Goal: Task Accomplishment & Management: Complete application form

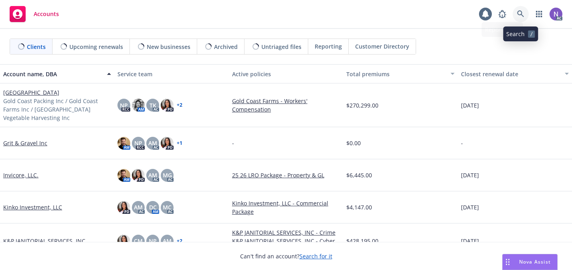
click at [517, 18] on link at bounding box center [520, 14] width 16 height 16
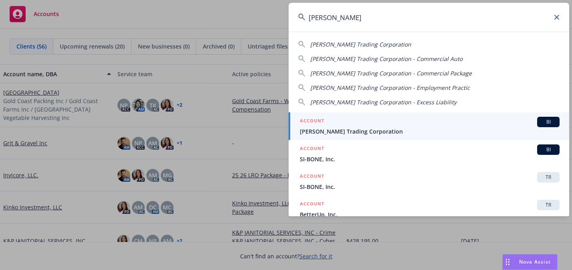
type input "[PERSON_NAME]"
click at [371, 123] on div "ACCOUNT BI" at bounding box center [430, 122] width 260 height 10
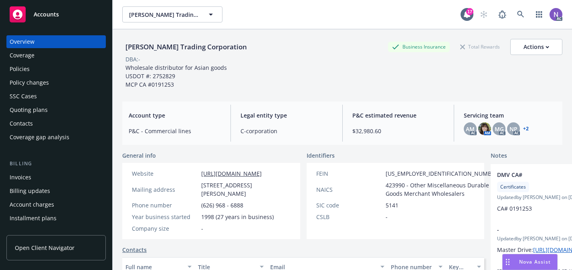
click at [68, 78] on div "Policy changes" at bounding box center [56, 82] width 93 height 13
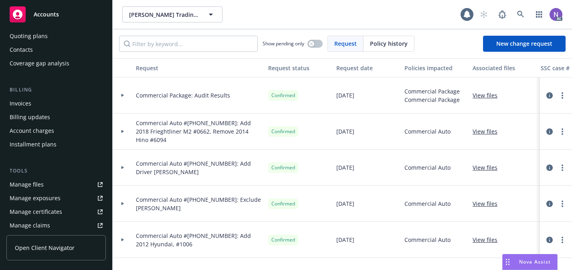
scroll to position [94, 0]
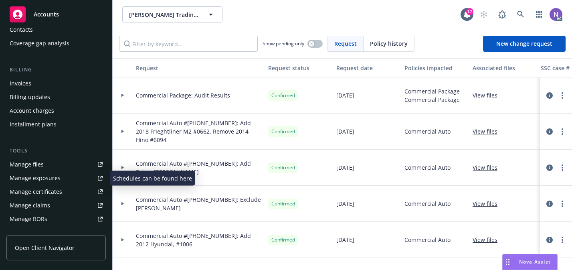
click at [70, 174] on link "Manage exposures" at bounding box center [55, 177] width 99 height 13
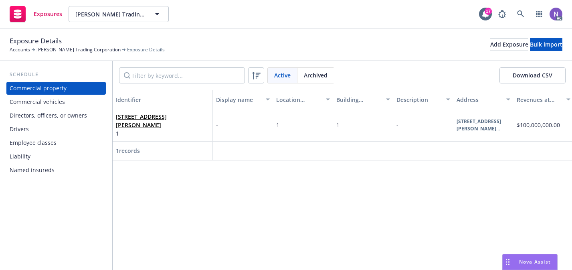
click at [64, 126] on div "Drivers" at bounding box center [56, 129] width 93 height 13
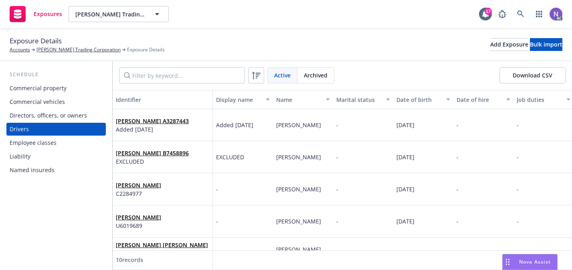
click at [92, 99] on div "Commercial vehicles" at bounding box center [56, 101] width 93 height 13
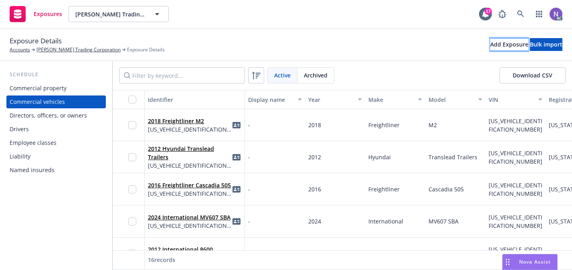
click at [490, 39] on div "Add Exposure" at bounding box center [509, 44] width 38 height 12
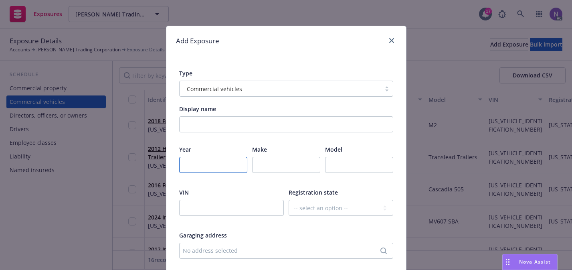
click at [227, 166] on input "number" at bounding box center [213, 165] width 68 height 16
type input "2025"
type input "Toyota"
click at [205, 203] on input "text" at bounding box center [231, 207] width 105 height 16
paste input "[US_VEHICLE_IDENTIFICATION_NUMBER]"
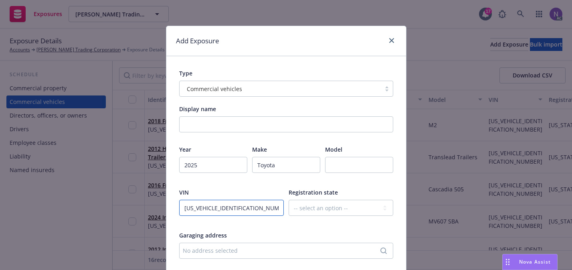
type input "[US_VEHICLE_IDENTIFICATION_NUMBER]"
click at [348, 160] on input "text" at bounding box center [359, 165] width 68 height 16
type input "Camry"
click at [333, 205] on select "-- select an option -- [US_STATE] [US_STATE] [US_STATE] [US_STATE] [US_STATE] […" at bounding box center [340, 207] width 105 height 16
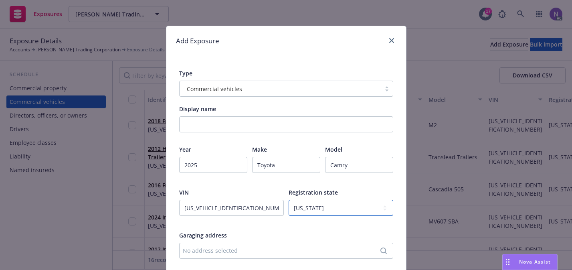
select select "CA"
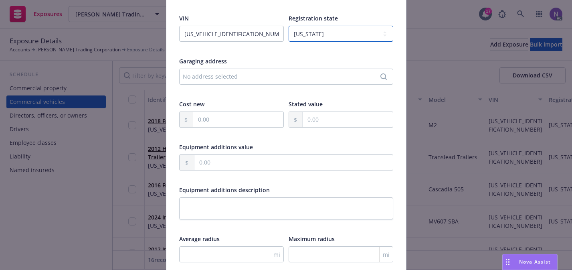
scroll to position [185, 0]
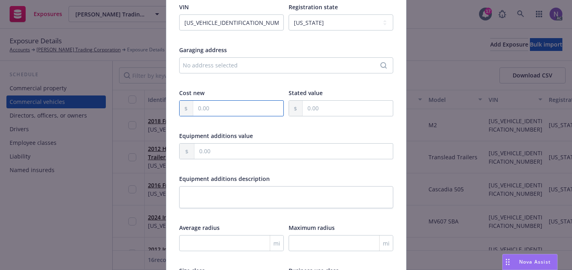
click at [250, 110] on input "text" at bounding box center [238, 108] width 90 height 15
paste input "32,608.00"
type input "32,608.00"
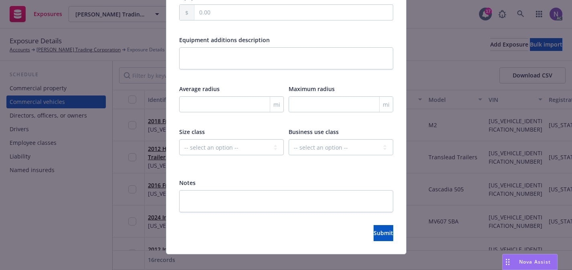
scroll to position [334, 0]
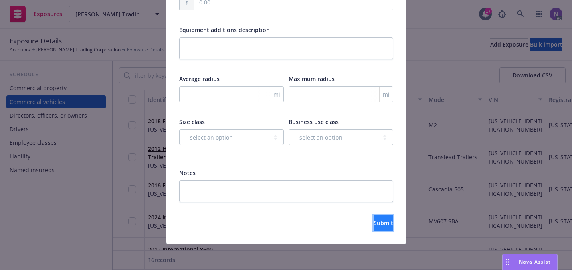
click at [373, 220] on span "Submit" at bounding box center [383, 223] width 20 height 8
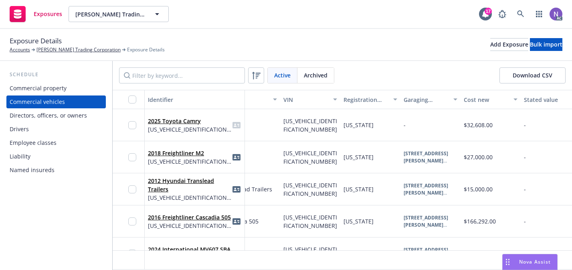
scroll to position [0, 219]
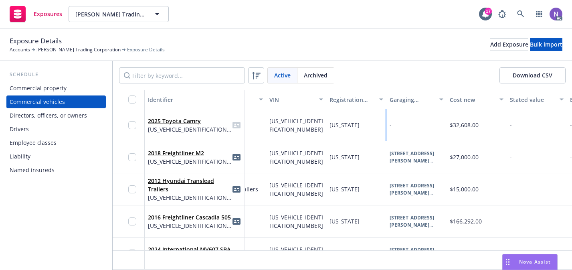
click at [421, 118] on div "-" at bounding box center [416, 125] width 60 height 32
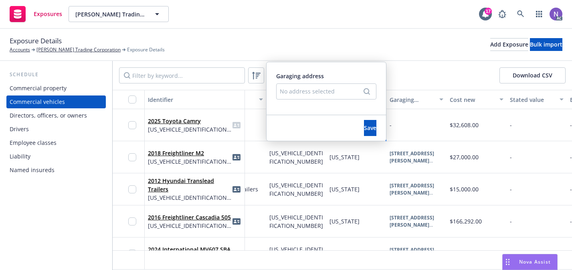
click at [355, 99] on div "No address selected" at bounding box center [326, 91] width 100 height 16
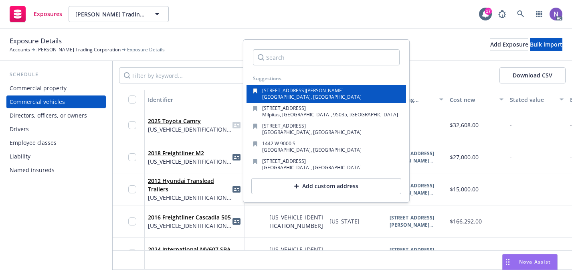
click at [342, 96] on div "[STREET_ADDRESS][PERSON_NAME]" at bounding box center [326, 93] width 147 height 11
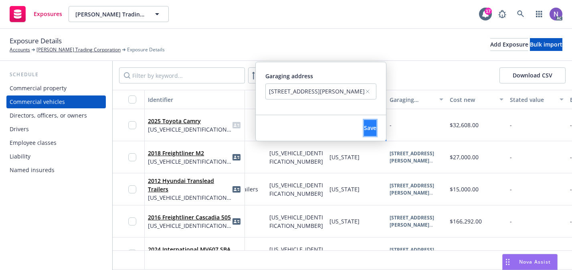
click at [366, 128] on button "Save" at bounding box center [370, 128] width 12 height 16
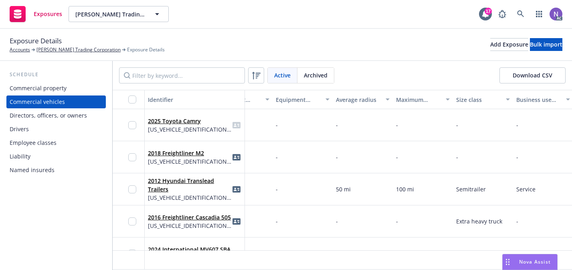
scroll to position [0, 574]
click at [460, 128] on div "-" at bounding box center [481, 125] width 60 height 32
click at [421, 101] on div "-- select an option -- Private passenger Light truck Medium truck Heavy truck E…" at bounding box center [391, 96] width 100 height 26
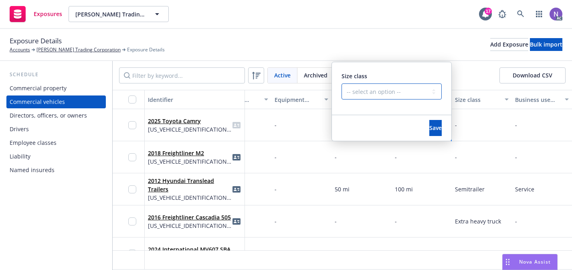
click at [420, 92] on select "-- select an option -- Private passenger Light truck Medium truck Heavy truck E…" at bounding box center [391, 91] width 100 height 16
select select "PRIVATE_PASSENGER"
click at [419, 118] on div "Save" at bounding box center [435, 128] width 32 height 26
click at [429, 126] on span "Save" at bounding box center [435, 128] width 12 height 8
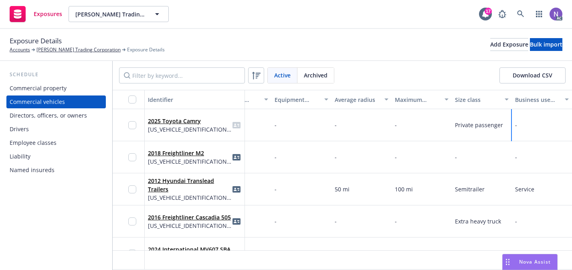
click at [517, 127] on div "-" at bounding box center [542, 125] width 60 height 32
click at [457, 91] on select "-- select an option -- Service Retail Commercial" at bounding box center [451, 91] width 100 height 16
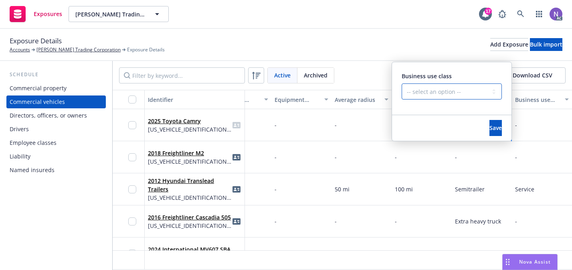
select select "COMMERCIAL"
click at [489, 127] on span "Save" at bounding box center [495, 128] width 12 height 8
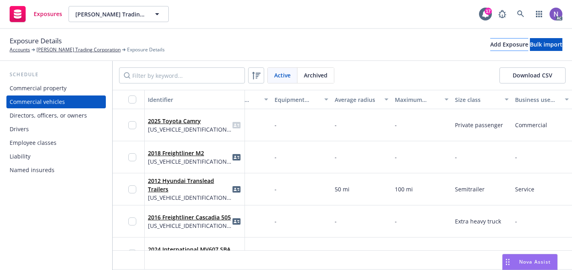
drag, startPoint x: 465, startPoint y: 81, endPoint x: 462, endPoint y: 48, distance: 33.4
click at [465, 79] on div "Active Archived Download CSV" at bounding box center [342, 75] width 446 height 16
